Goal: Check status

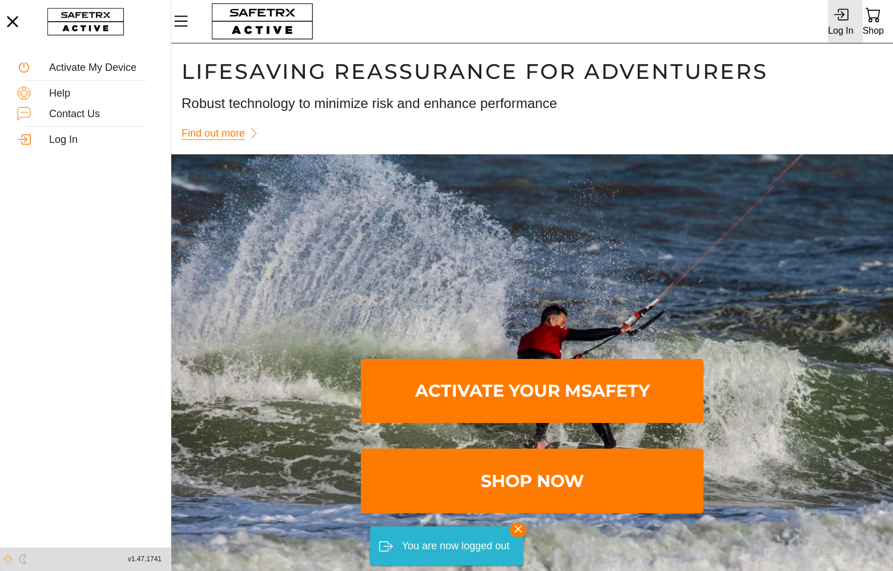
click at [856, 18] on link "Log In" at bounding box center [845, 21] width 34 height 43
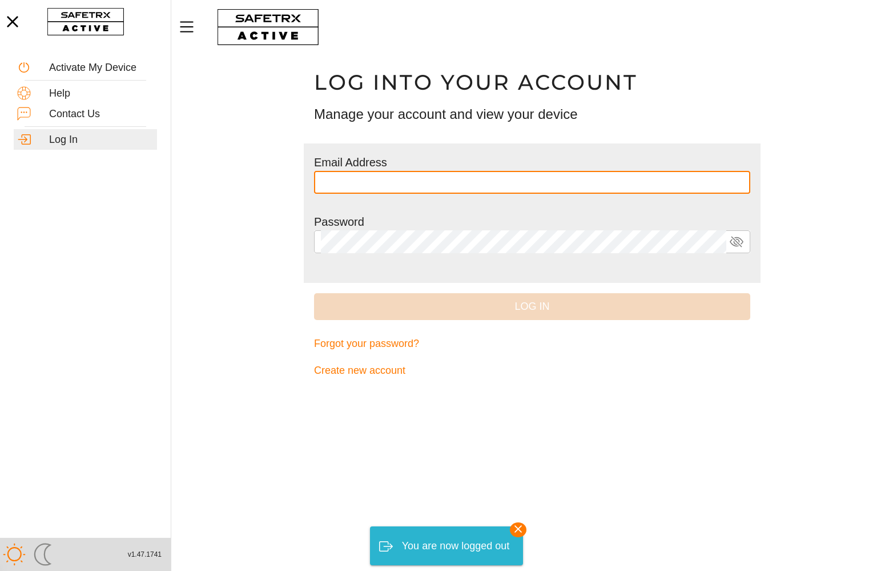
click at [441, 187] on input "text" at bounding box center [532, 182] width 423 height 23
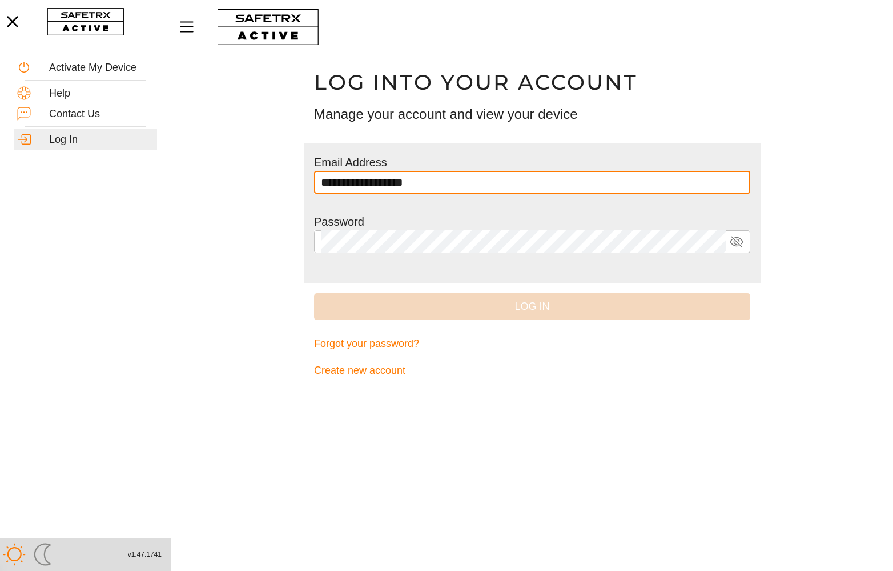
type input "**********"
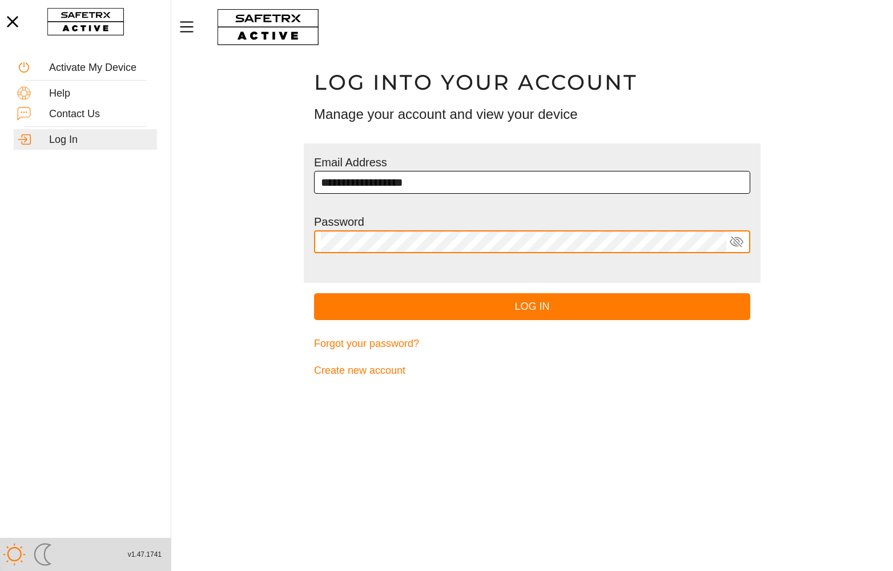
click at [314, 293] on button "Log In" at bounding box center [532, 306] width 436 height 27
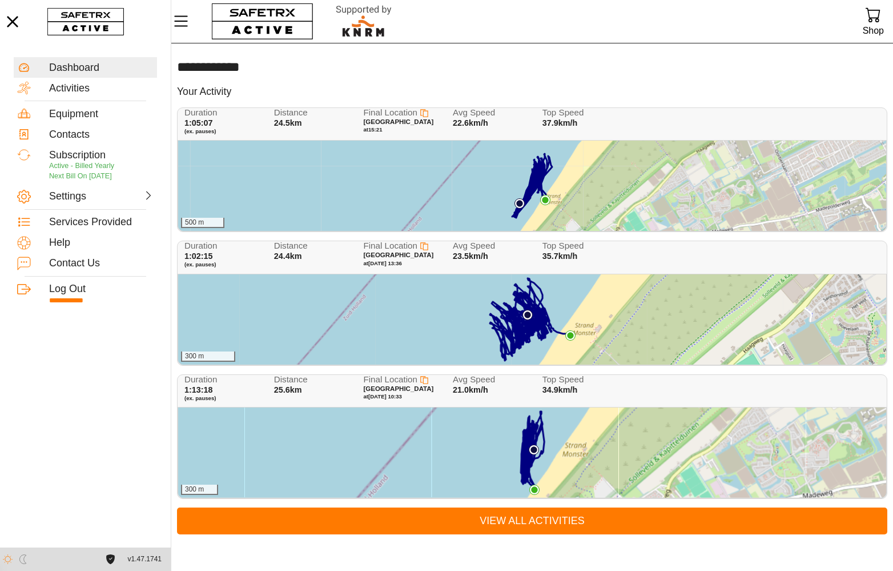
click at [306, 147] on div "500 m" at bounding box center [532, 186] width 708 height 90
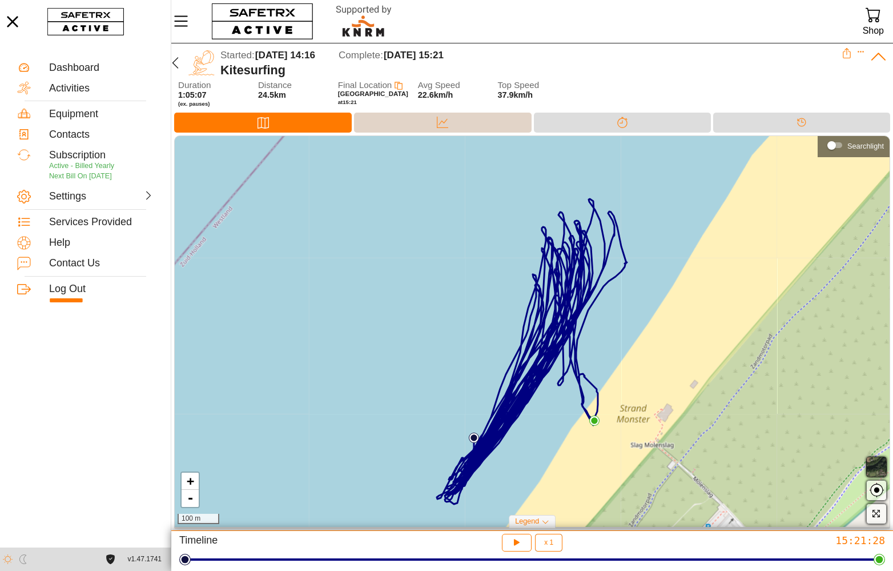
click at [368, 130] on div "Data" at bounding box center [442, 123] width 177 height 20
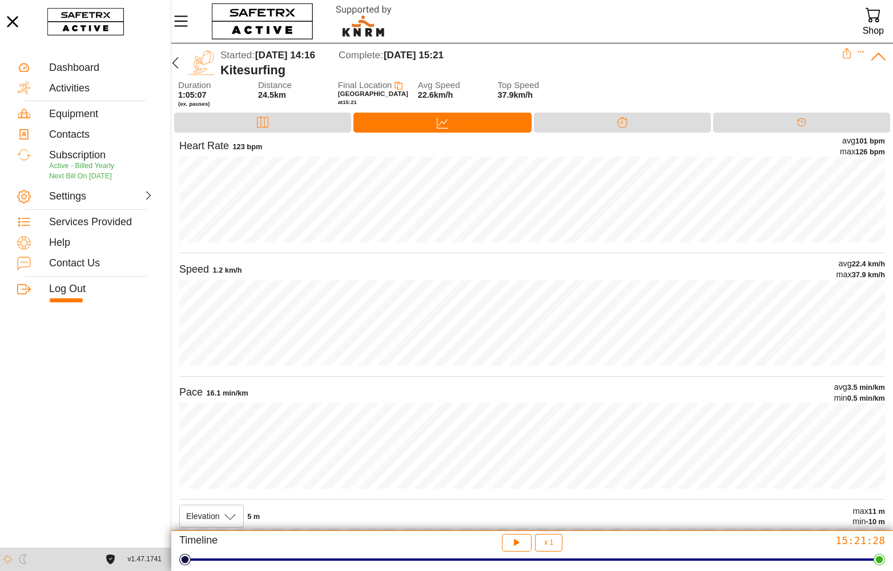
click at [869, 273] on span "37.9 km/h" at bounding box center [868, 274] width 33 height 9
